Goal: Information Seeking & Learning: Learn about a topic

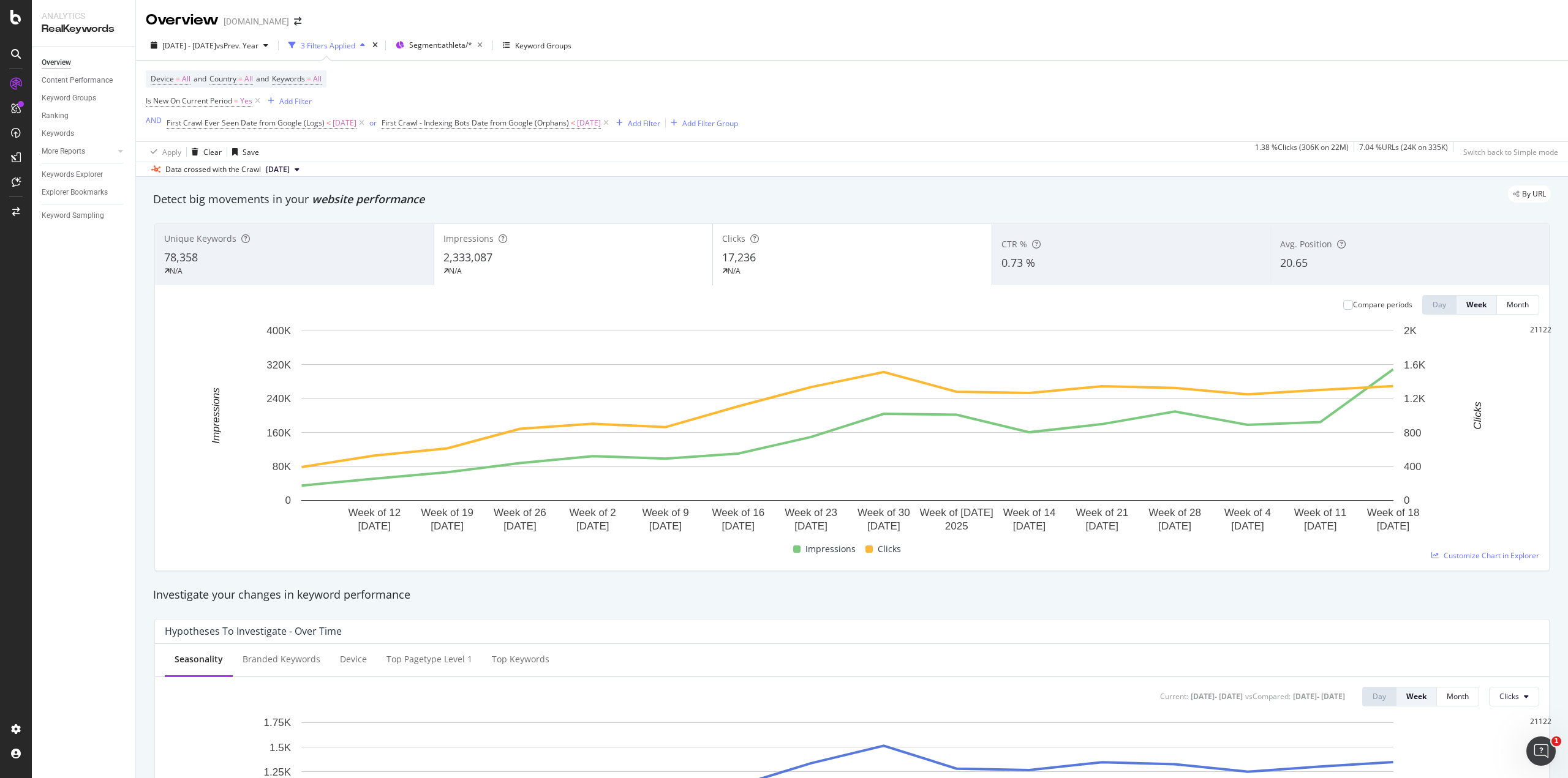
click at [350, 248] on div "Unique Keywords 78,358 N/A" at bounding box center [294, 255] width 279 height 55
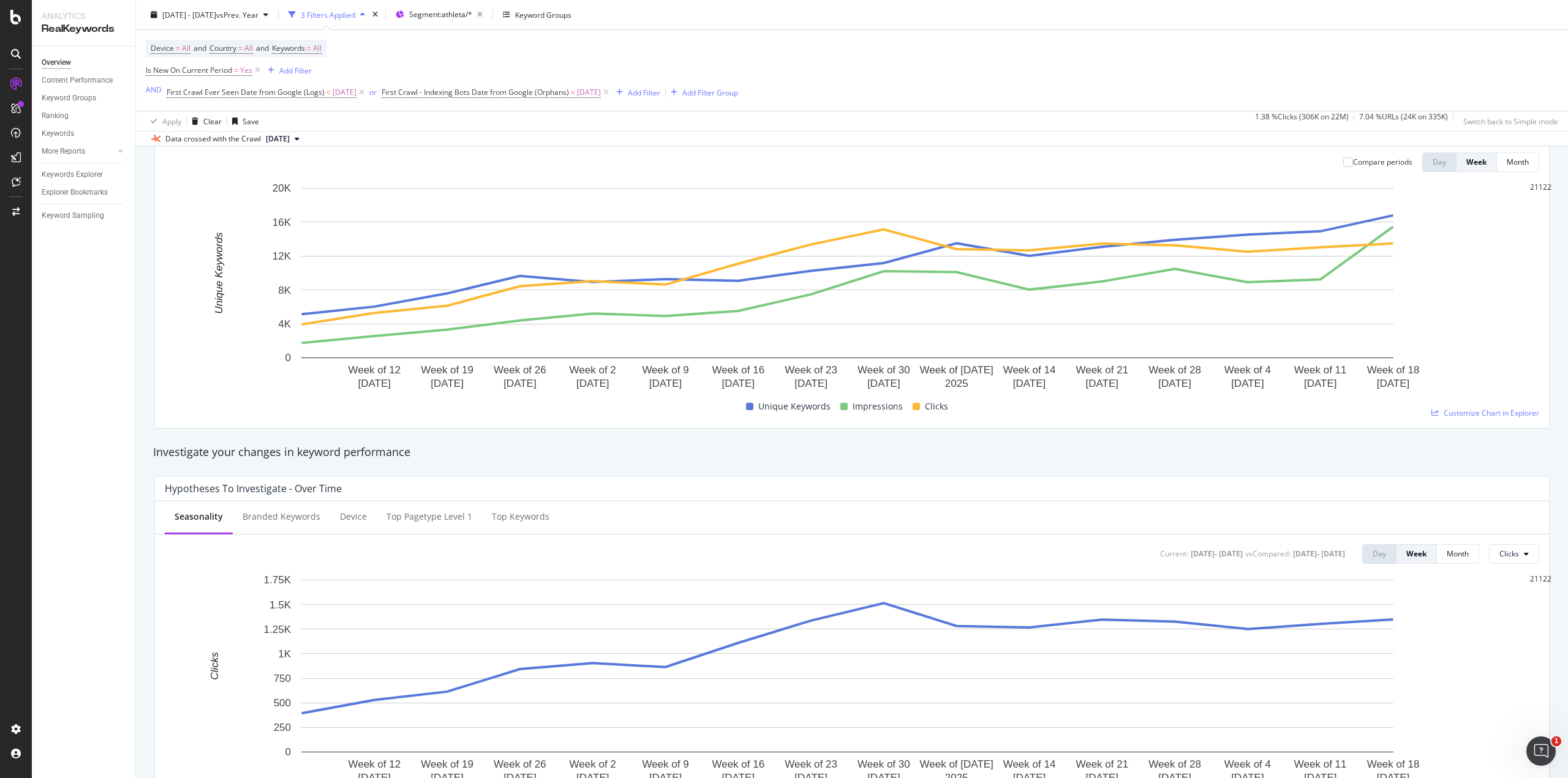
scroll to position [163, 0]
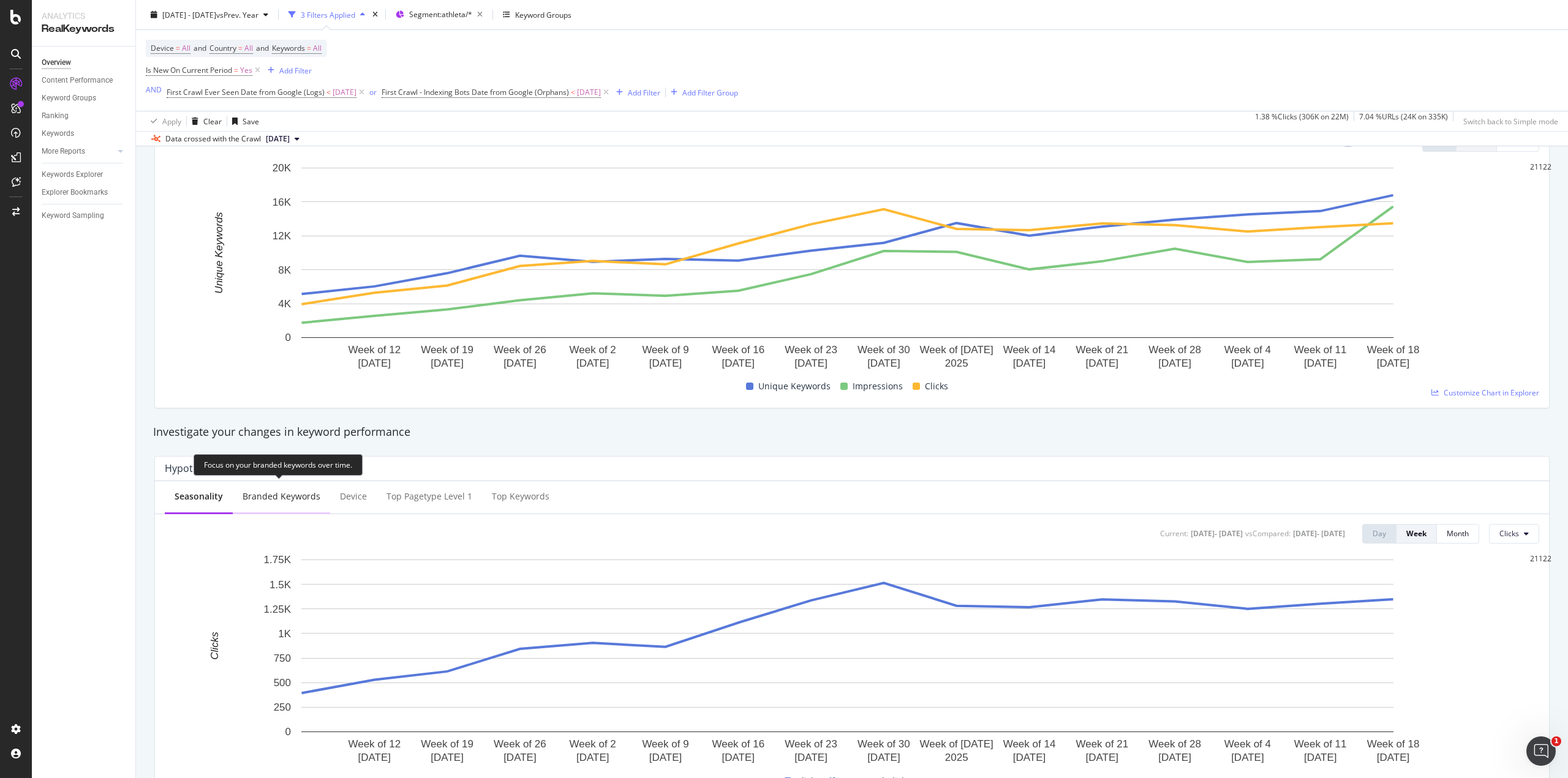
click at [285, 498] on div "Branded Keywords" at bounding box center [281, 496] width 77 height 12
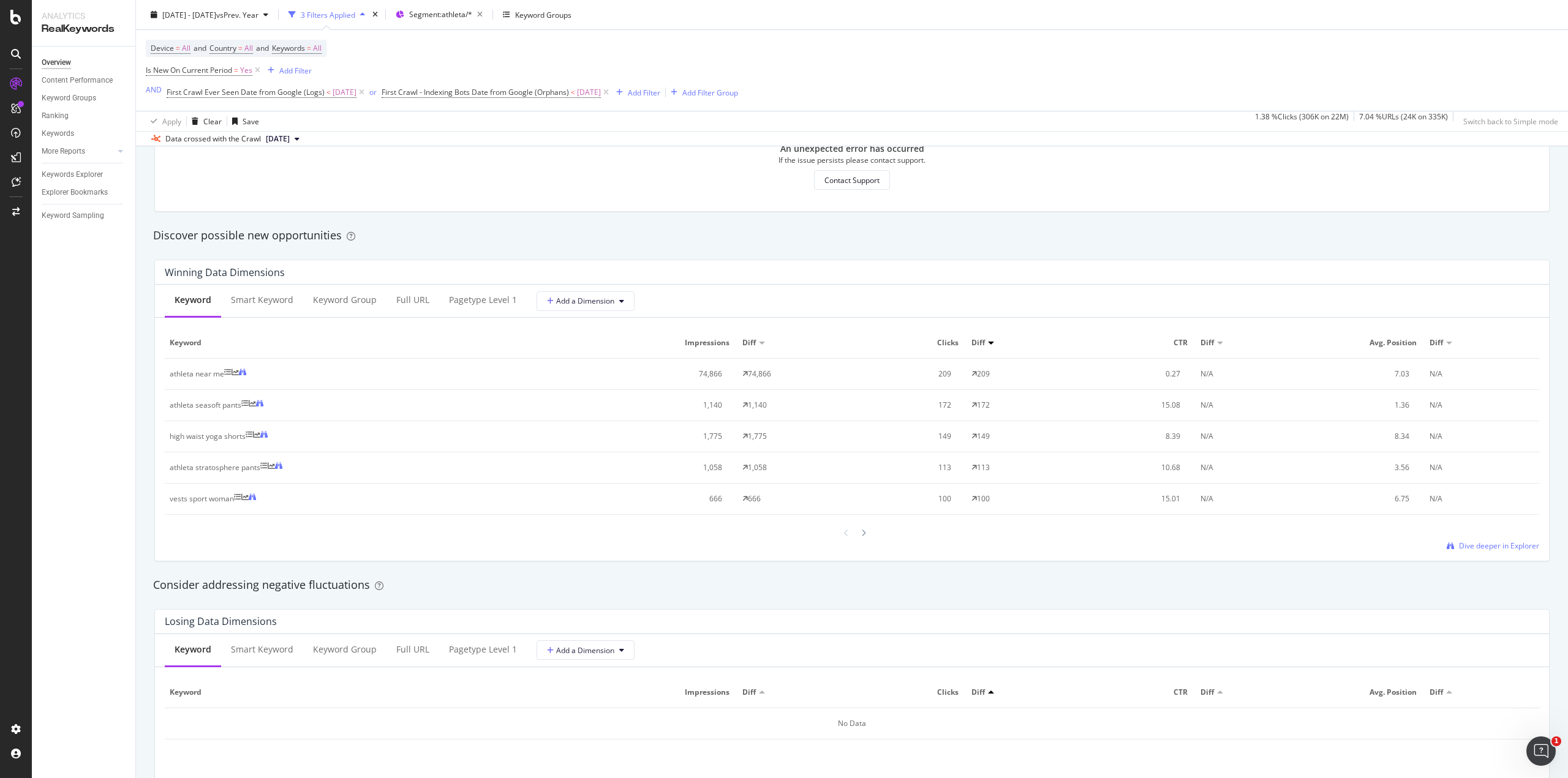
scroll to position [994, 0]
click at [348, 298] on div "Keyword Group" at bounding box center [345, 300] width 64 height 12
click at [861, 532] on icon at bounding box center [863, 533] width 5 height 7
click at [1474, 546] on span "Dive deeper in Explorer" at bounding box center [1499, 546] width 80 height 10
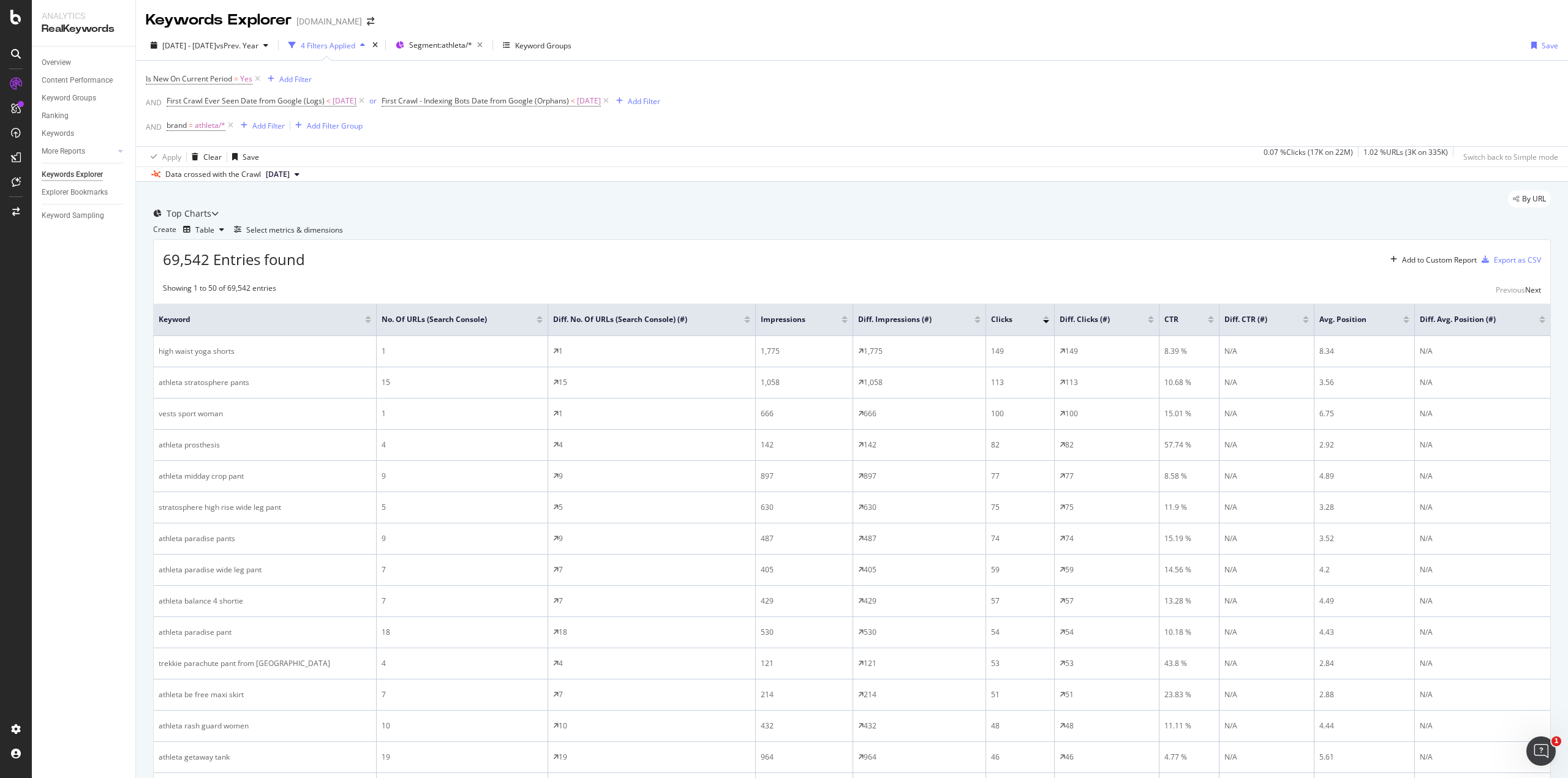
click at [219, 220] on div at bounding box center [215, 213] width 7 height 12
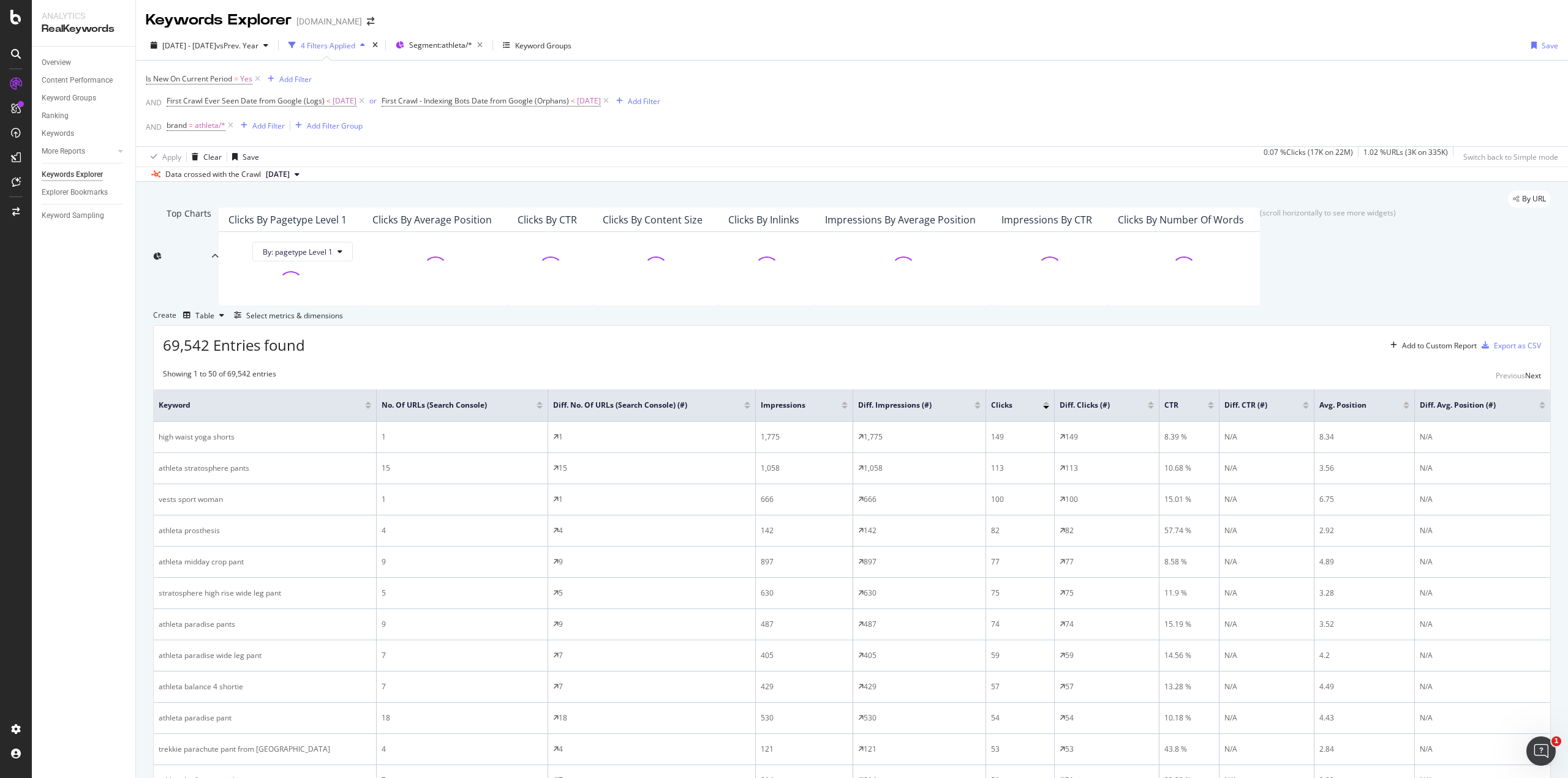
click at [219, 253] on icon at bounding box center [215, 256] width 7 height 7
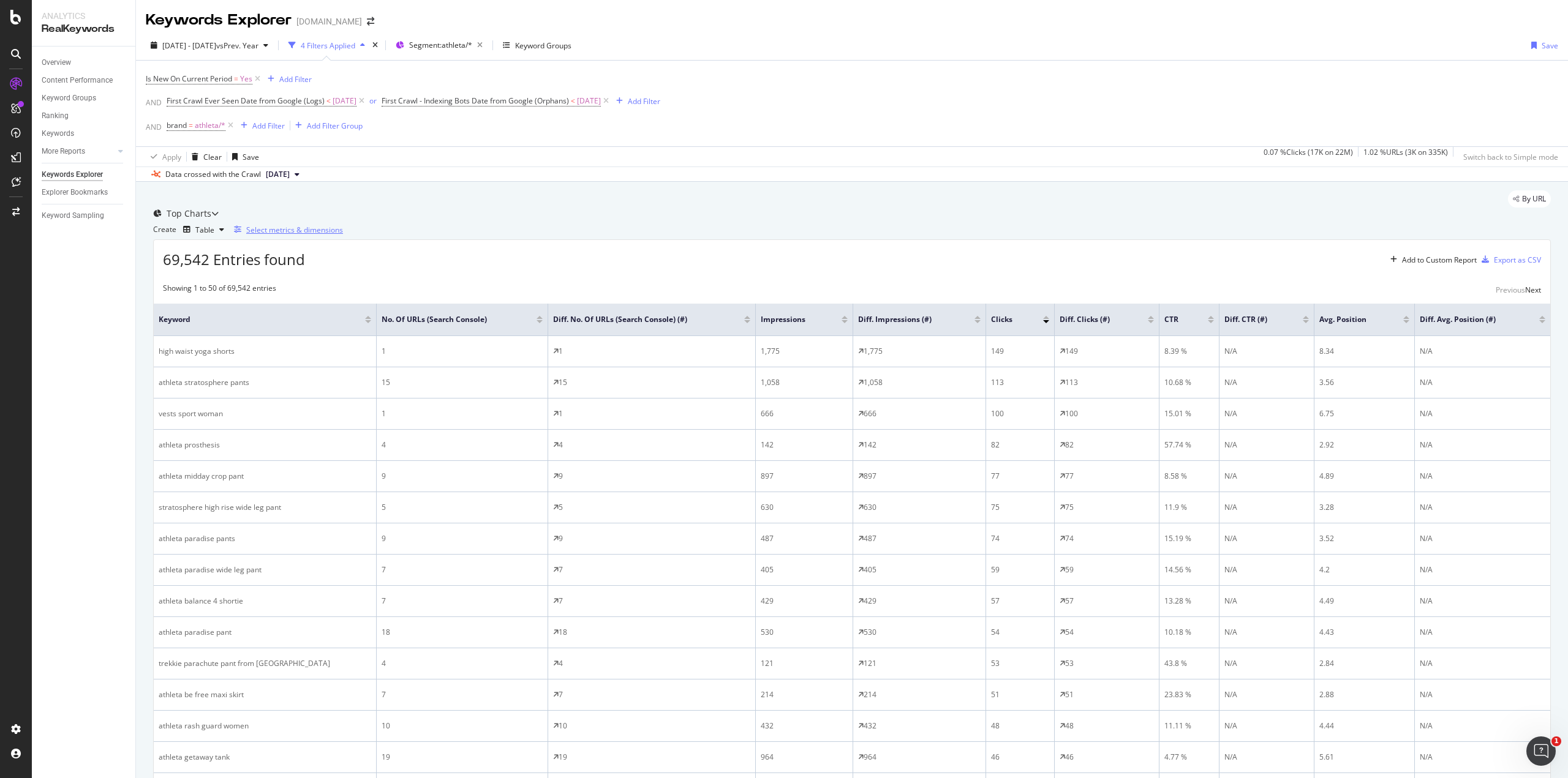
click at [241, 233] on icon "button" at bounding box center [237, 229] width 7 height 7
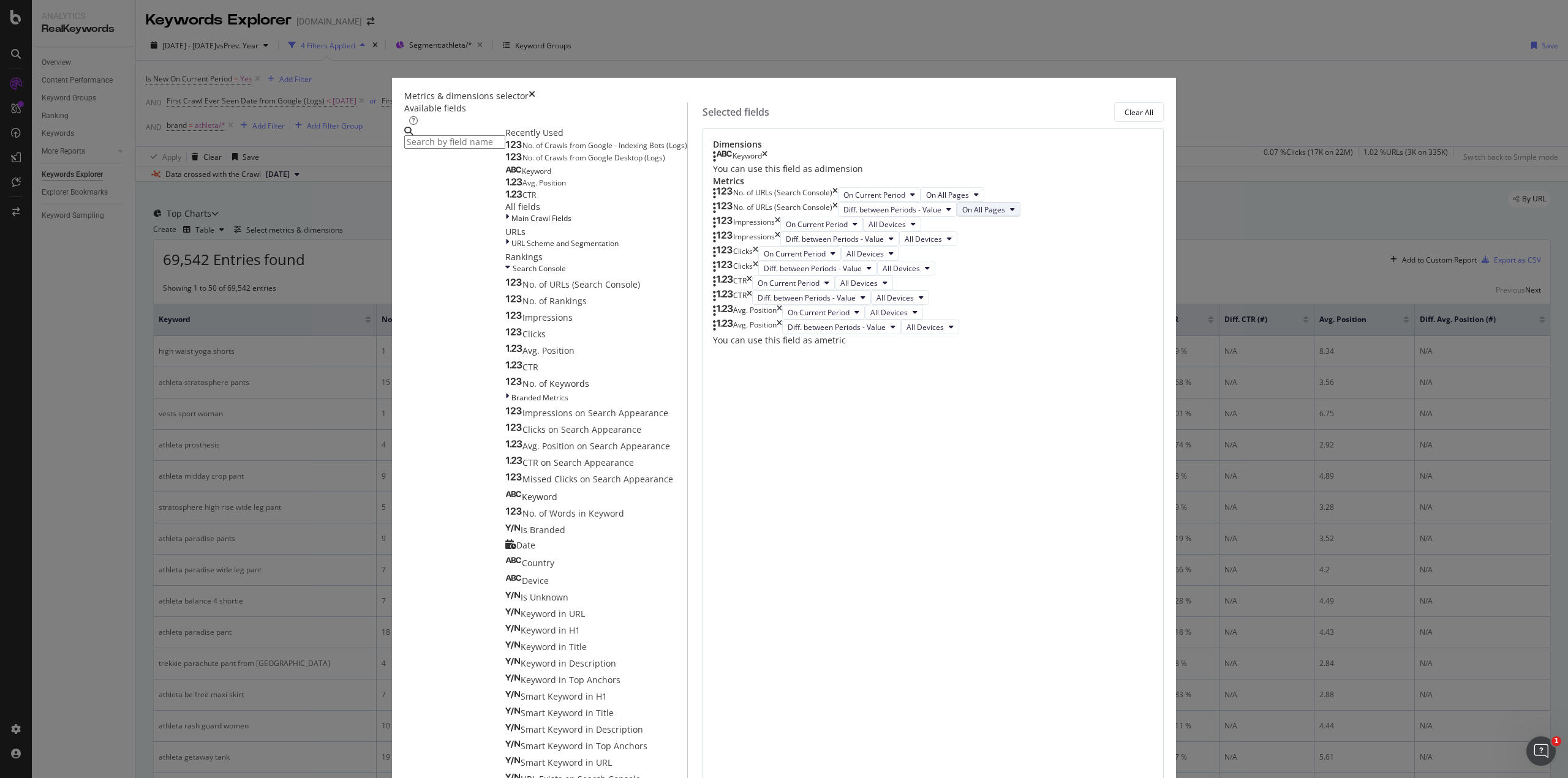
click at [962, 215] on span "On All Pages" at bounding box center [983, 210] width 43 height 10
